Goal: Navigation & Orientation: Find specific page/section

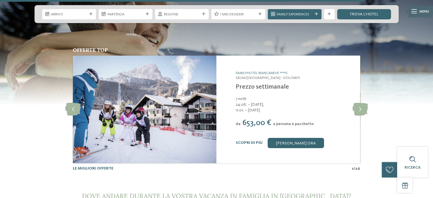
scroll to position [1980, 0]
click at [363, 103] on icon at bounding box center [360, 109] width 16 height 13
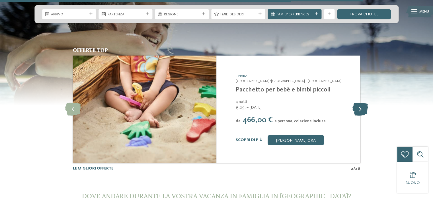
click at [363, 103] on icon at bounding box center [360, 109] width 16 height 13
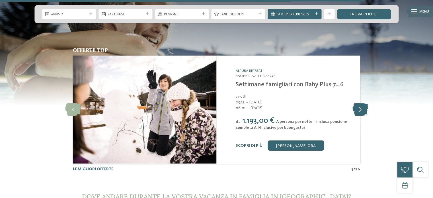
click at [363, 103] on icon at bounding box center [360, 109] width 16 height 13
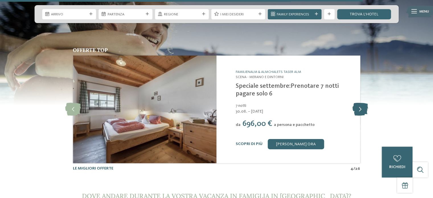
click at [363, 103] on icon at bounding box center [360, 109] width 16 height 13
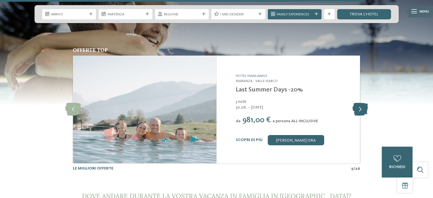
click at [363, 103] on icon at bounding box center [360, 109] width 16 height 13
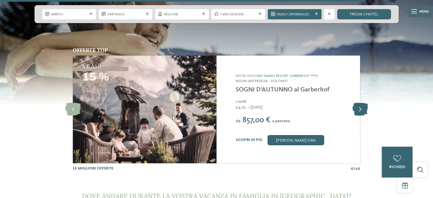
click at [363, 103] on icon at bounding box center [360, 109] width 16 height 13
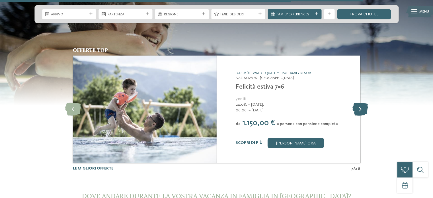
click at [363, 103] on icon at bounding box center [360, 109] width 16 height 13
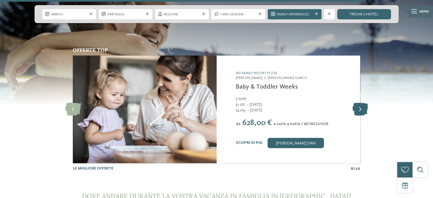
click at [363, 103] on icon at bounding box center [360, 109] width 16 height 13
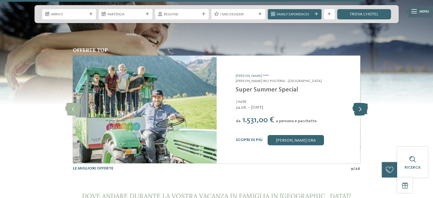
click at [363, 103] on icon at bounding box center [360, 109] width 16 height 13
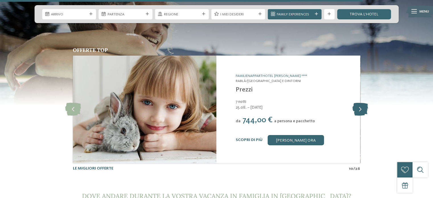
click at [363, 103] on icon at bounding box center [360, 109] width 16 height 13
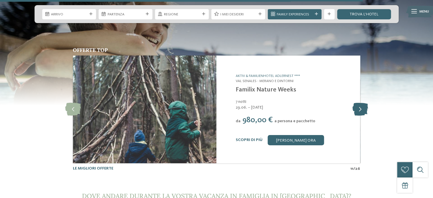
click at [363, 103] on icon at bounding box center [360, 109] width 16 height 13
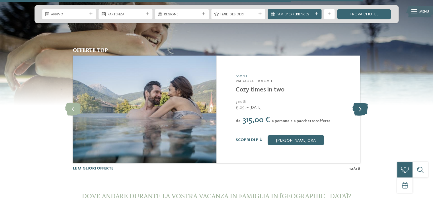
click at [363, 103] on icon at bounding box center [360, 109] width 16 height 13
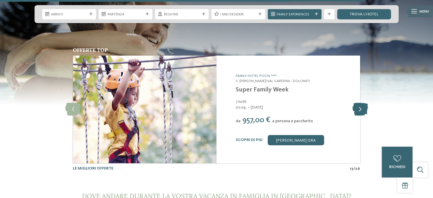
click at [363, 103] on icon at bounding box center [360, 109] width 16 height 13
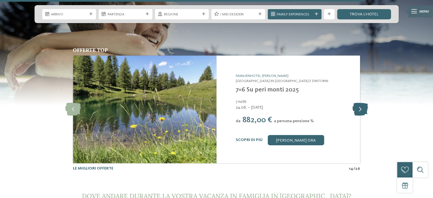
click at [363, 103] on icon at bounding box center [360, 109] width 16 height 13
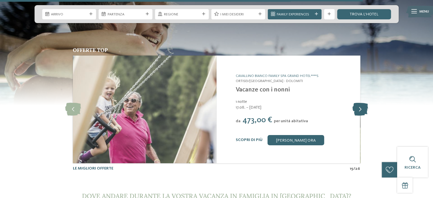
click at [363, 103] on icon at bounding box center [360, 109] width 16 height 13
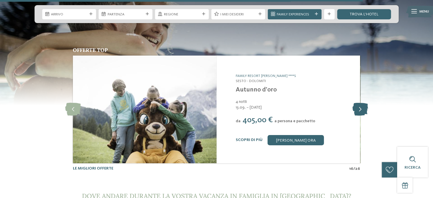
click at [363, 103] on icon at bounding box center [360, 109] width 16 height 13
